Goal: Check status: Check status

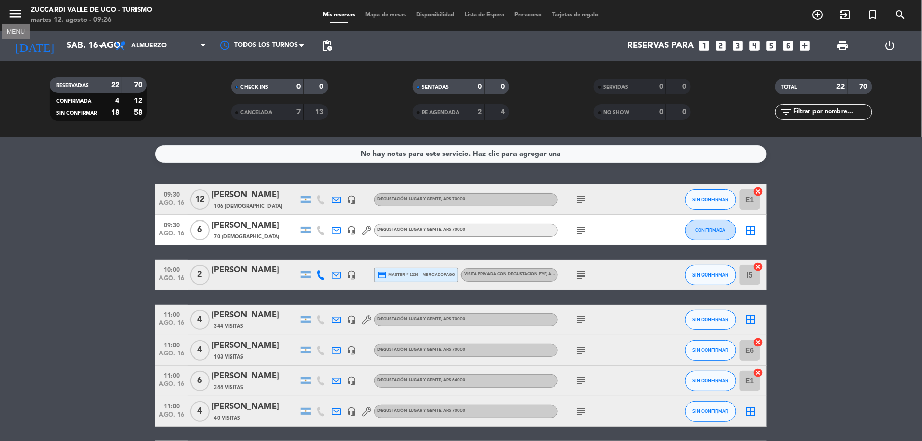
click at [17, 11] on icon "menu" at bounding box center [15, 13] width 15 height 15
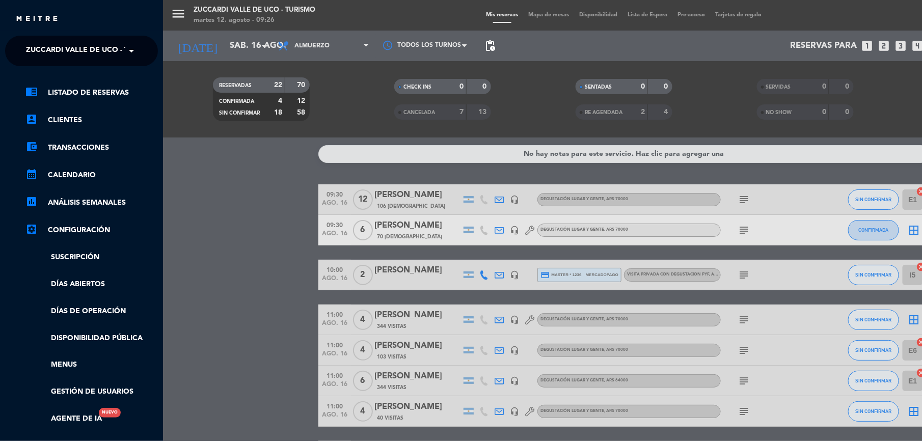
click at [128, 58] on span at bounding box center [133, 50] width 17 height 21
click at [129, 80] on div "Finca Piedra Infinita" at bounding box center [82, 78] width 152 height 15
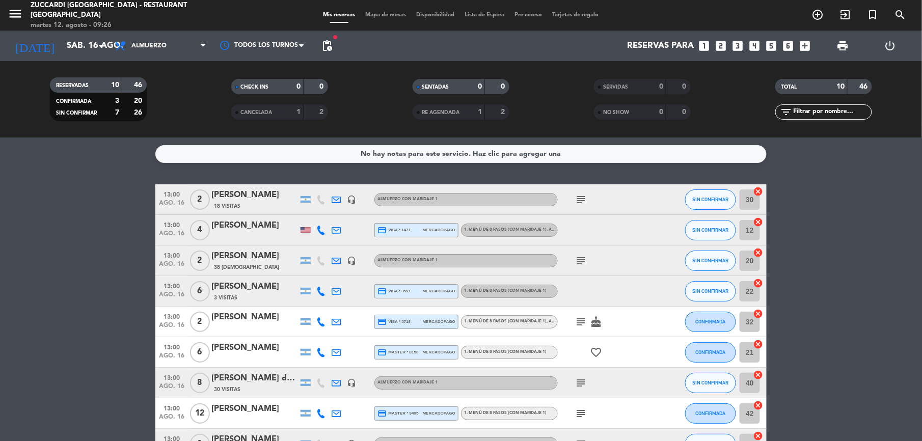
scroll to position [68, 0]
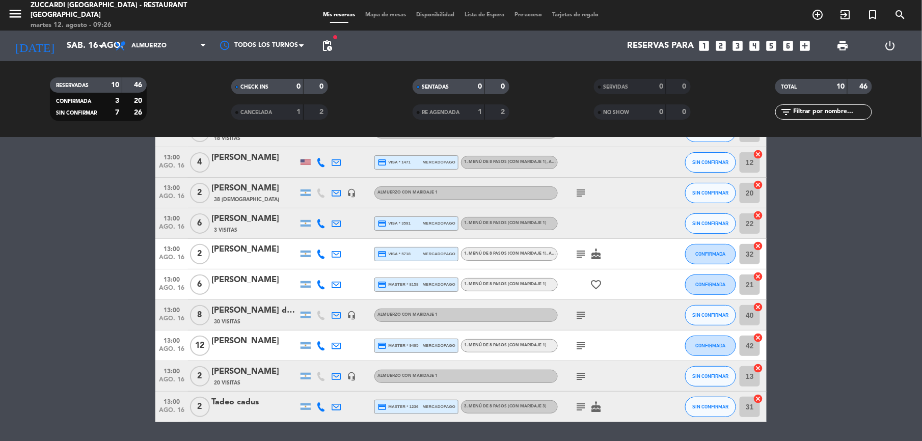
click at [58, 62] on div "RESERVADAS 10 46 CONFIRMADA 3 20 SIN CONFIRMAR 7 26 CHECK INS 0 0 CANCELADA 1 2…" at bounding box center [461, 99] width 922 height 76
click at [62, 44] on input "sáb. 16 ago." at bounding box center [116, 46] width 109 height 20
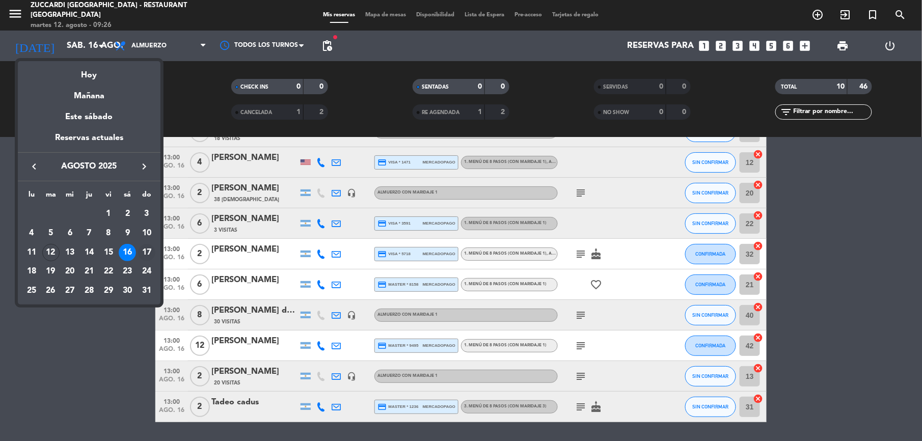
click at [147, 251] on div "17" at bounding box center [146, 252] width 17 height 17
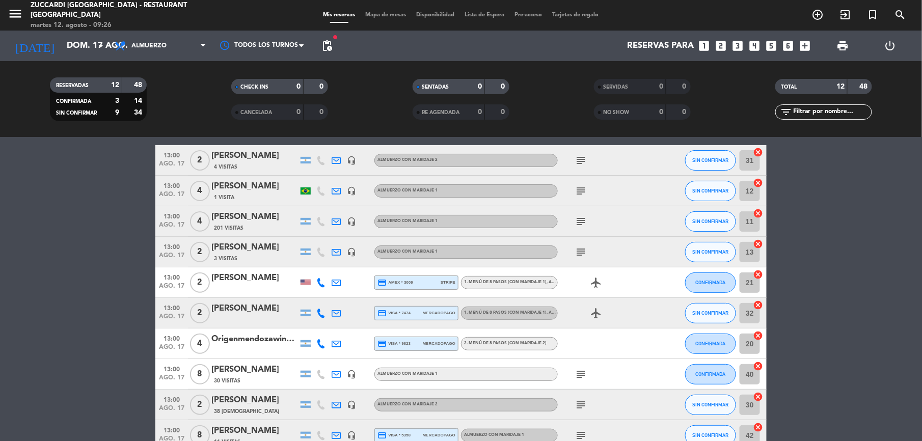
scroll to position [174, 0]
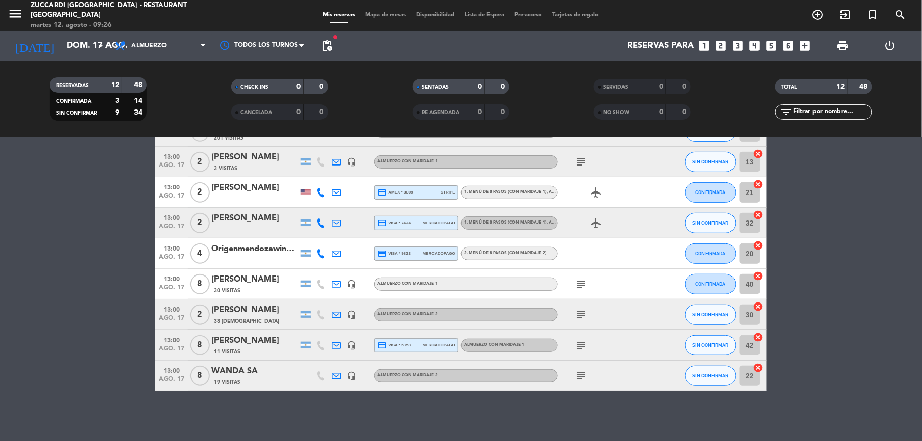
click at [234, 372] on div "WANDA SA" at bounding box center [254, 371] width 87 height 13
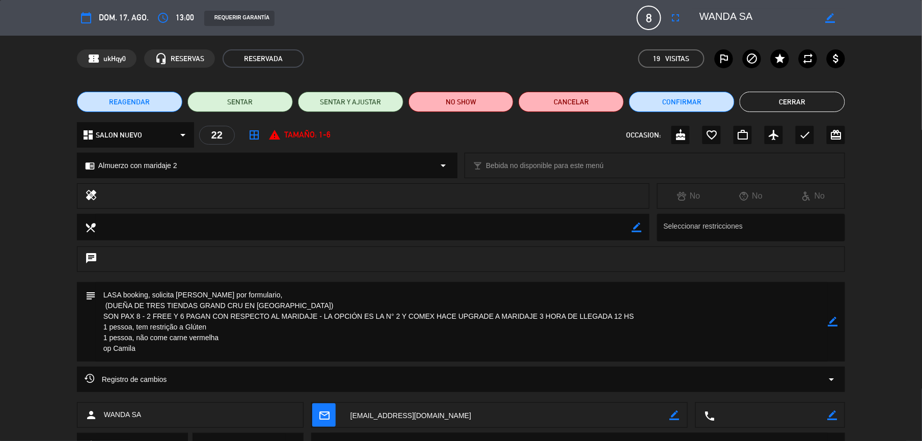
click at [767, 99] on button "Cerrar" at bounding box center [791, 102] width 105 height 20
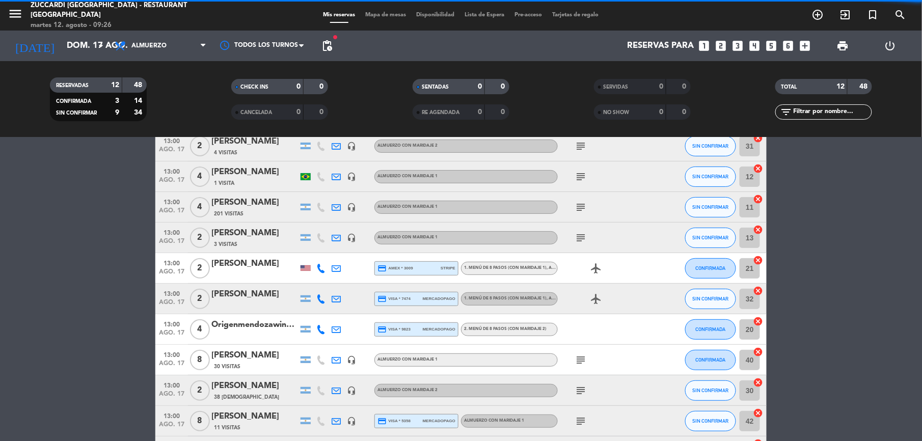
scroll to position [0, 0]
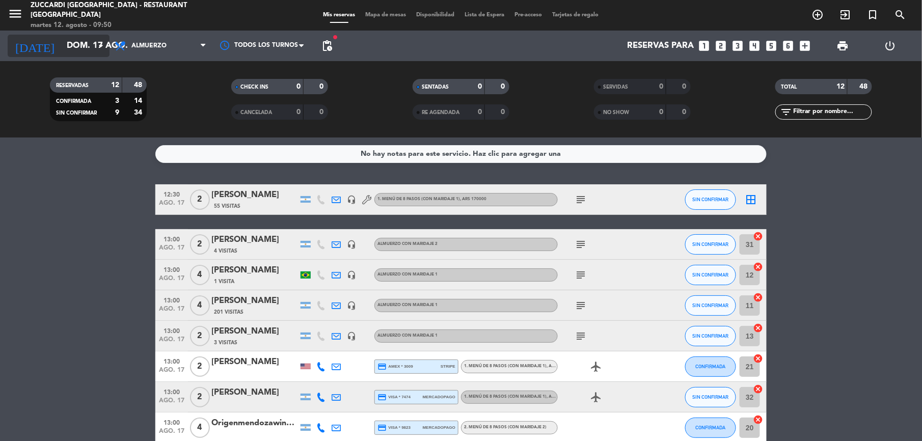
click at [95, 44] on icon "arrow_drop_down" at bounding box center [101, 46] width 12 height 12
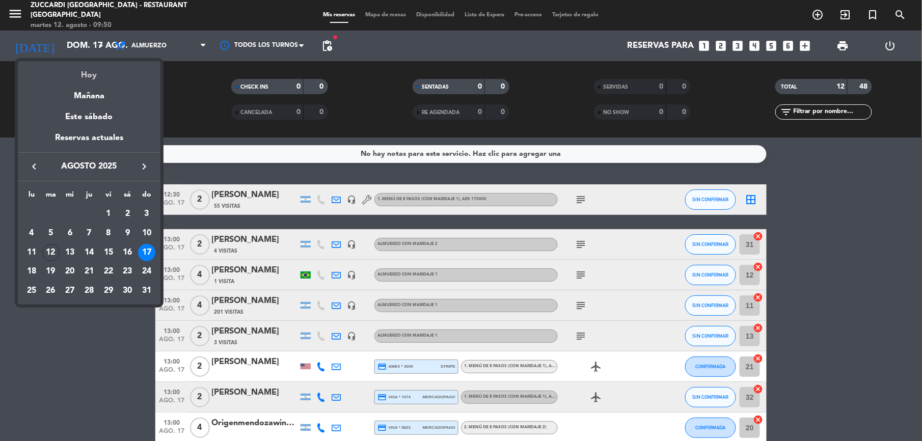
click at [88, 75] on div "Hoy" at bounding box center [89, 71] width 143 height 21
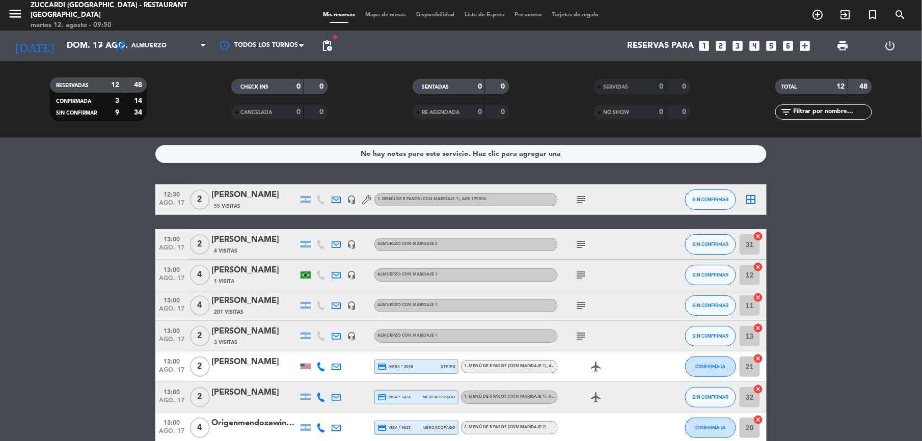
type input "[DATE]"
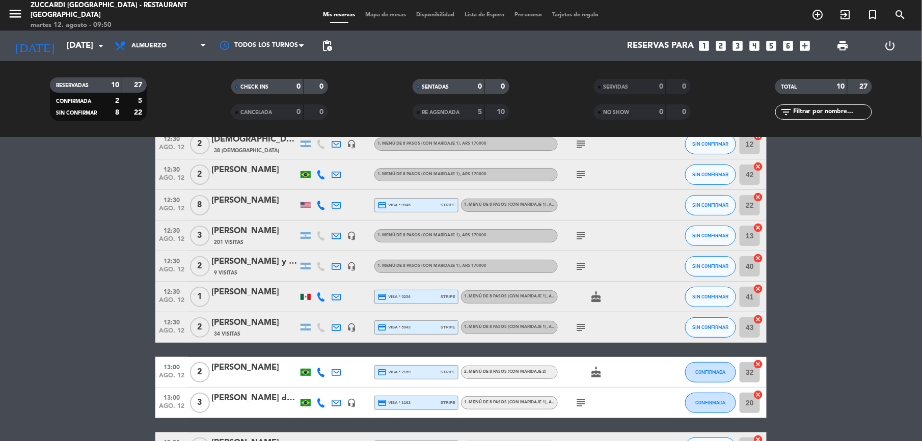
scroll to position [127, 0]
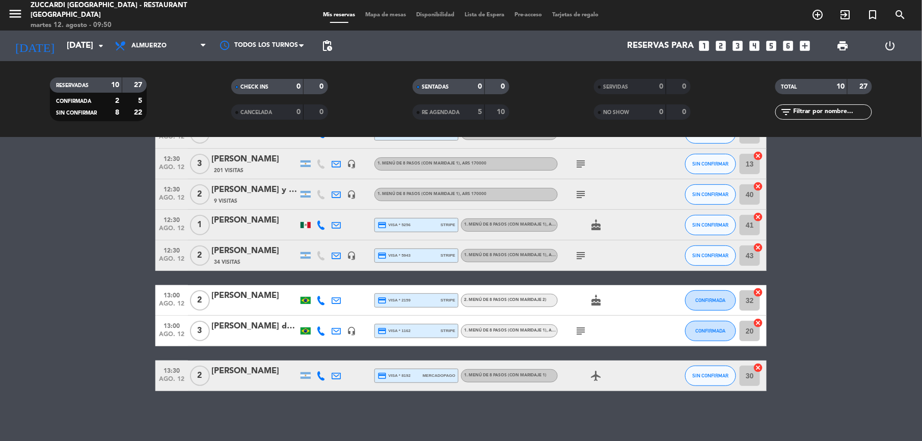
click at [581, 198] on icon "subject" at bounding box center [580, 194] width 12 height 12
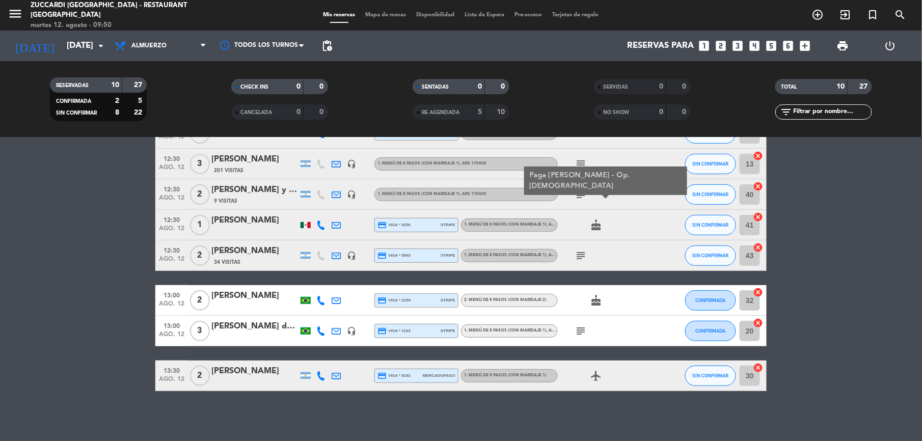
click at [112, 220] on bookings-row "12:30 [DATE] 2 [DEMOGRAPHIC_DATA] Matzza 38 Visitas headset_mic 1. MENÚ DE 8 PA…" at bounding box center [461, 224] width 922 height 334
